Goal: Find contact information: Obtain details needed to contact an individual or organization

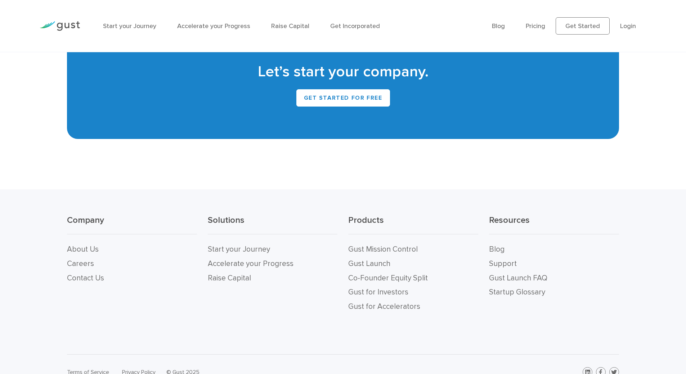
scroll to position [3191, 0]
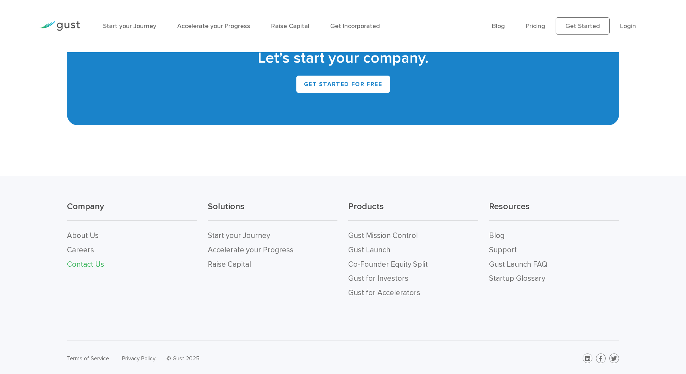
click at [83, 260] on link "Contact Us" at bounding box center [85, 264] width 37 height 9
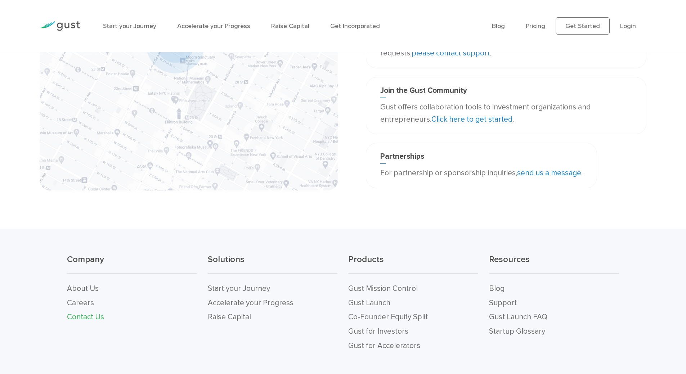
scroll to position [180, 0]
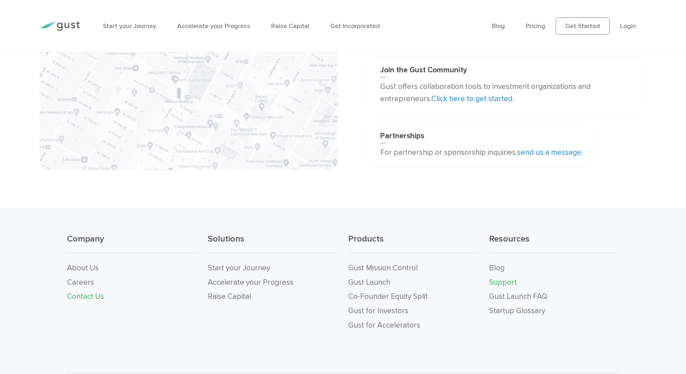
click at [504, 283] on link "Support" at bounding box center [503, 282] width 28 height 9
click at [90, 298] on link "Contact Us" at bounding box center [85, 296] width 37 height 9
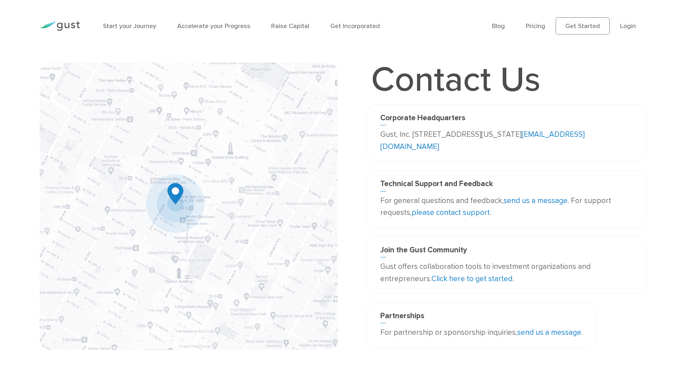
click at [529, 200] on link "send us a message" at bounding box center [535, 200] width 64 height 9
click at [530, 202] on link "send us a message" at bounding box center [535, 200] width 64 height 9
click at [529, 198] on link "send us a message" at bounding box center [535, 200] width 64 height 9
